Goal: Find specific page/section: Find specific page/section

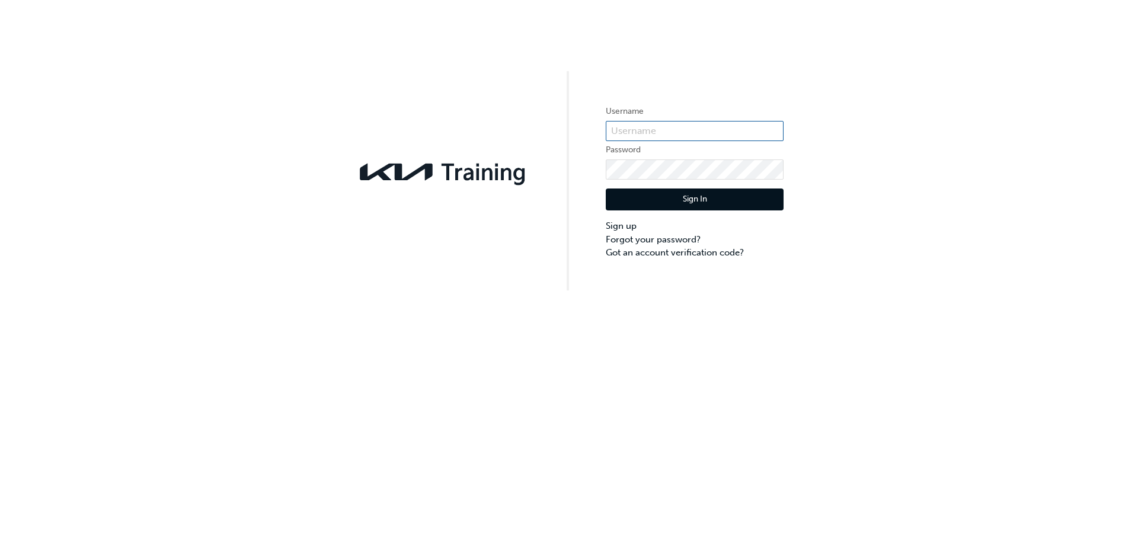
type input "KAU82454A9"
click at [685, 197] on button "Sign In" at bounding box center [695, 200] width 178 height 23
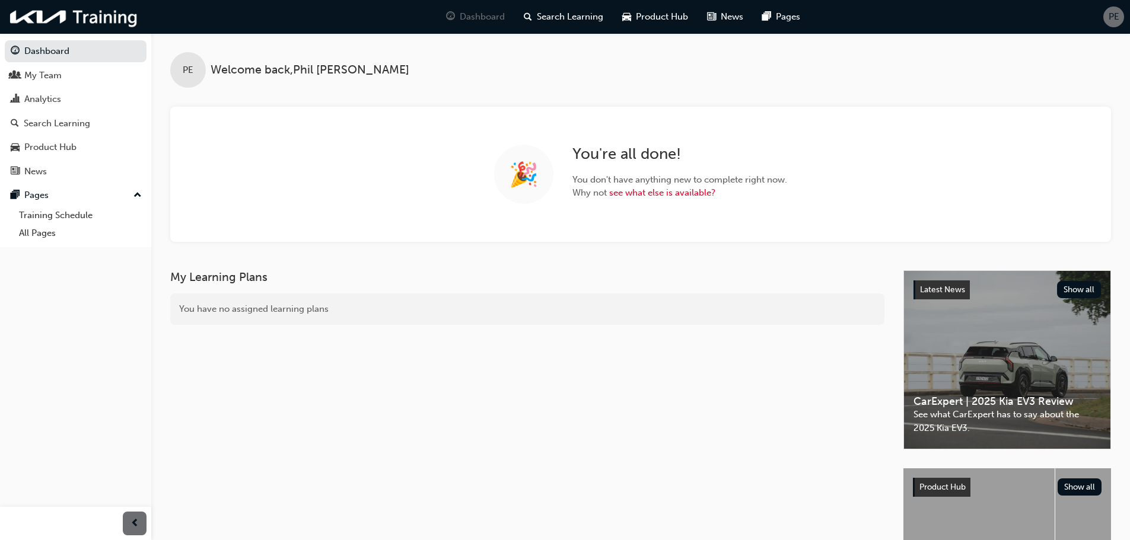
scroll to position [59, 0]
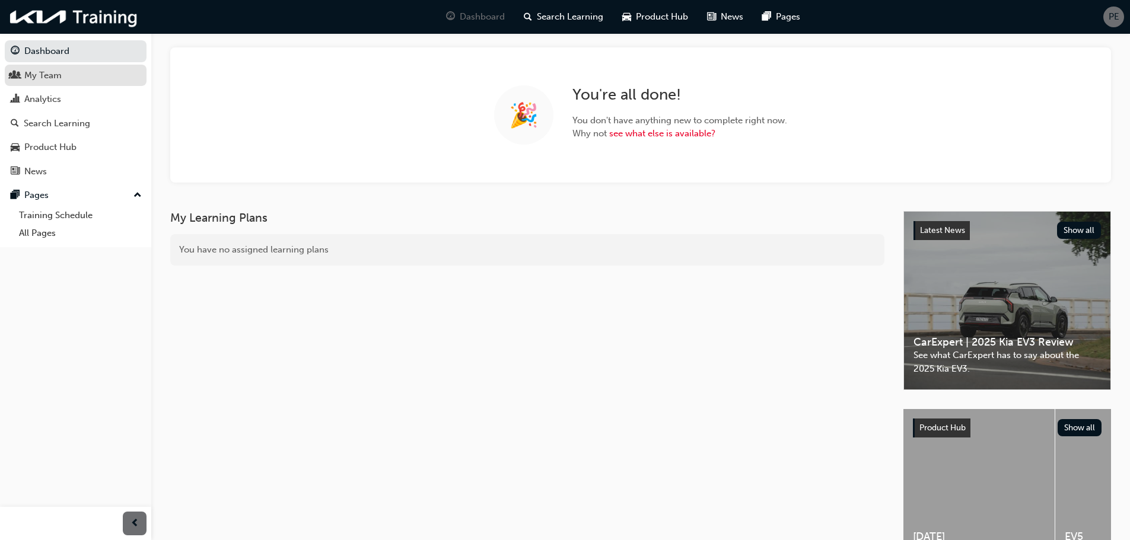
click at [43, 78] on div "My Team" at bounding box center [42, 76] width 37 height 14
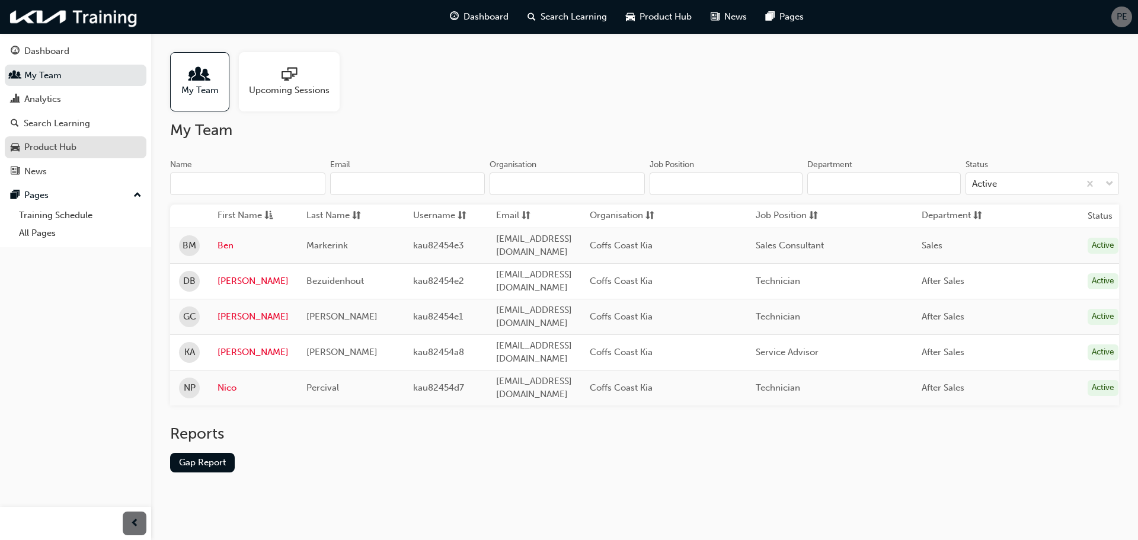
click at [42, 148] on div "Product Hub" at bounding box center [50, 148] width 52 height 14
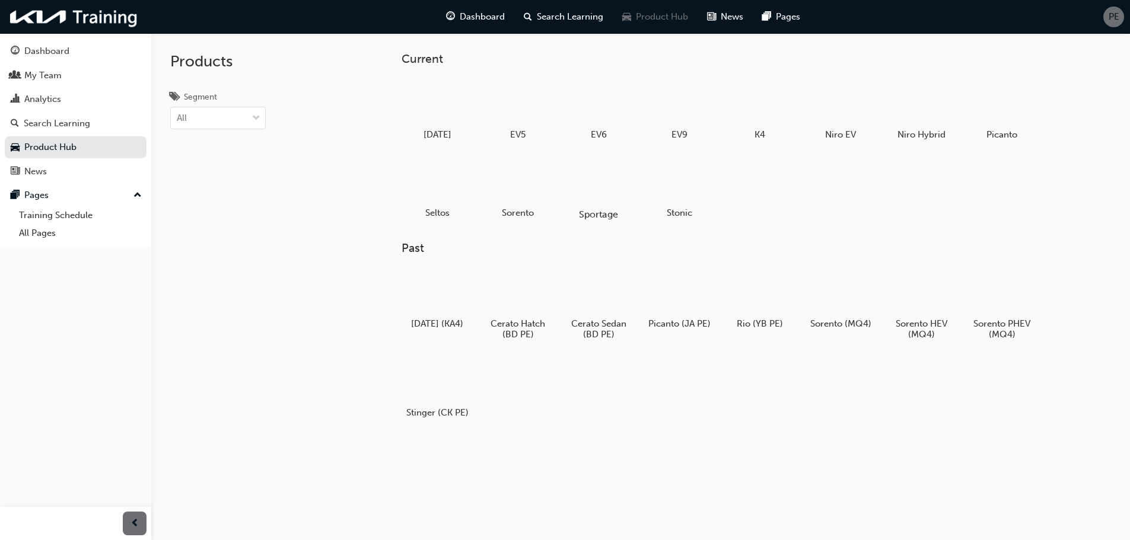
click at [603, 196] on div at bounding box center [598, 180] width 66 height 47
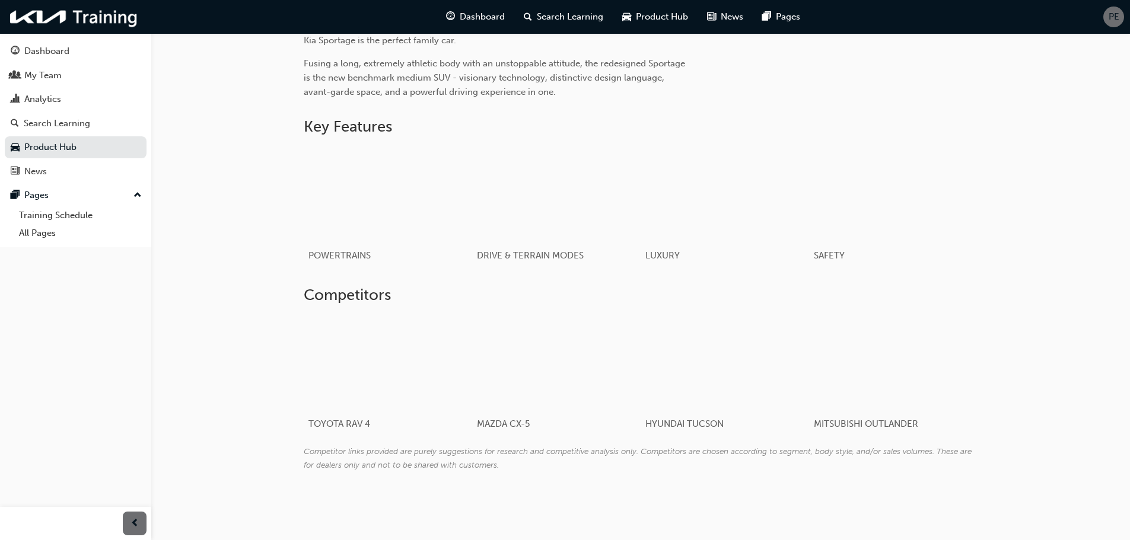
scroll to position [512, 0]
click at [365, 203] on div "button" at bounding box center [387, 193] width 169 height 95
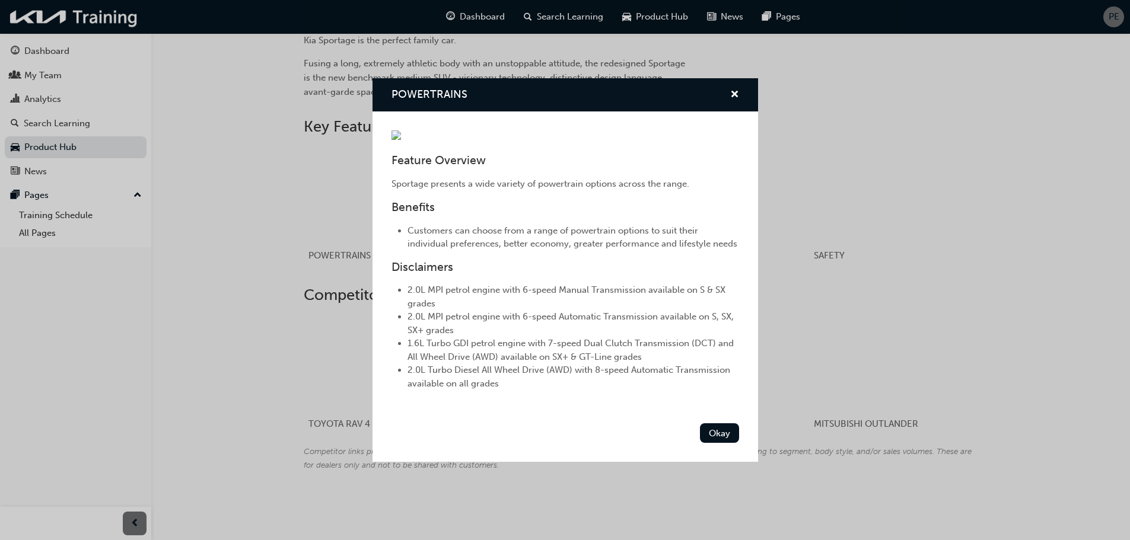
scroll to position [0, 0]
click at [730, 90] on span "cross-icon" at bounding box center [734, 95] width 9 height 11
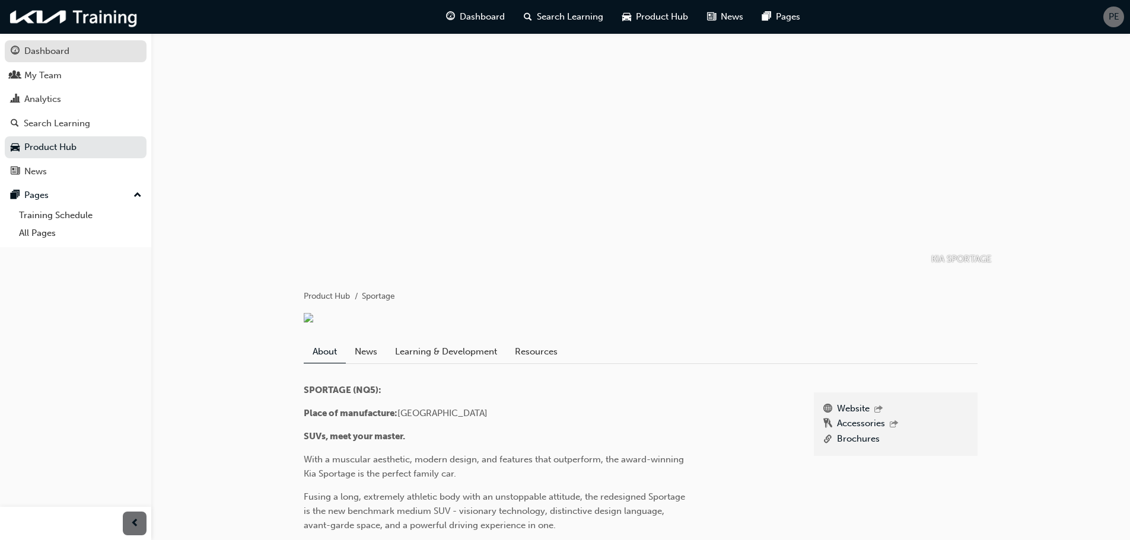
click at [35, 50] on div "Dashboard" at bounding box center [46, 51] width 45 height 14
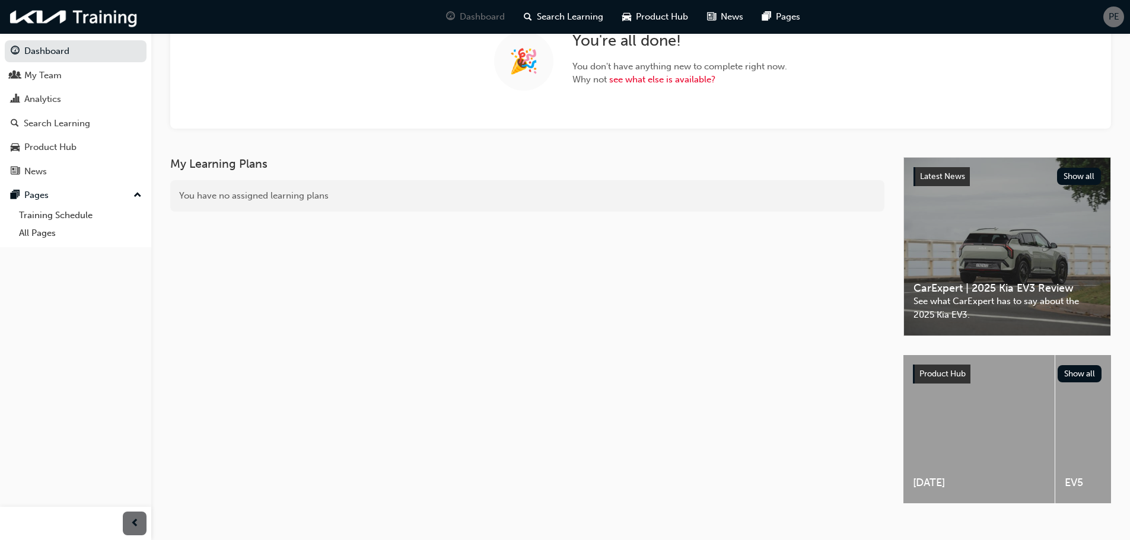
scroll to position [119, 0]
